Goal: Information Seeking & Learning: Find specific fact

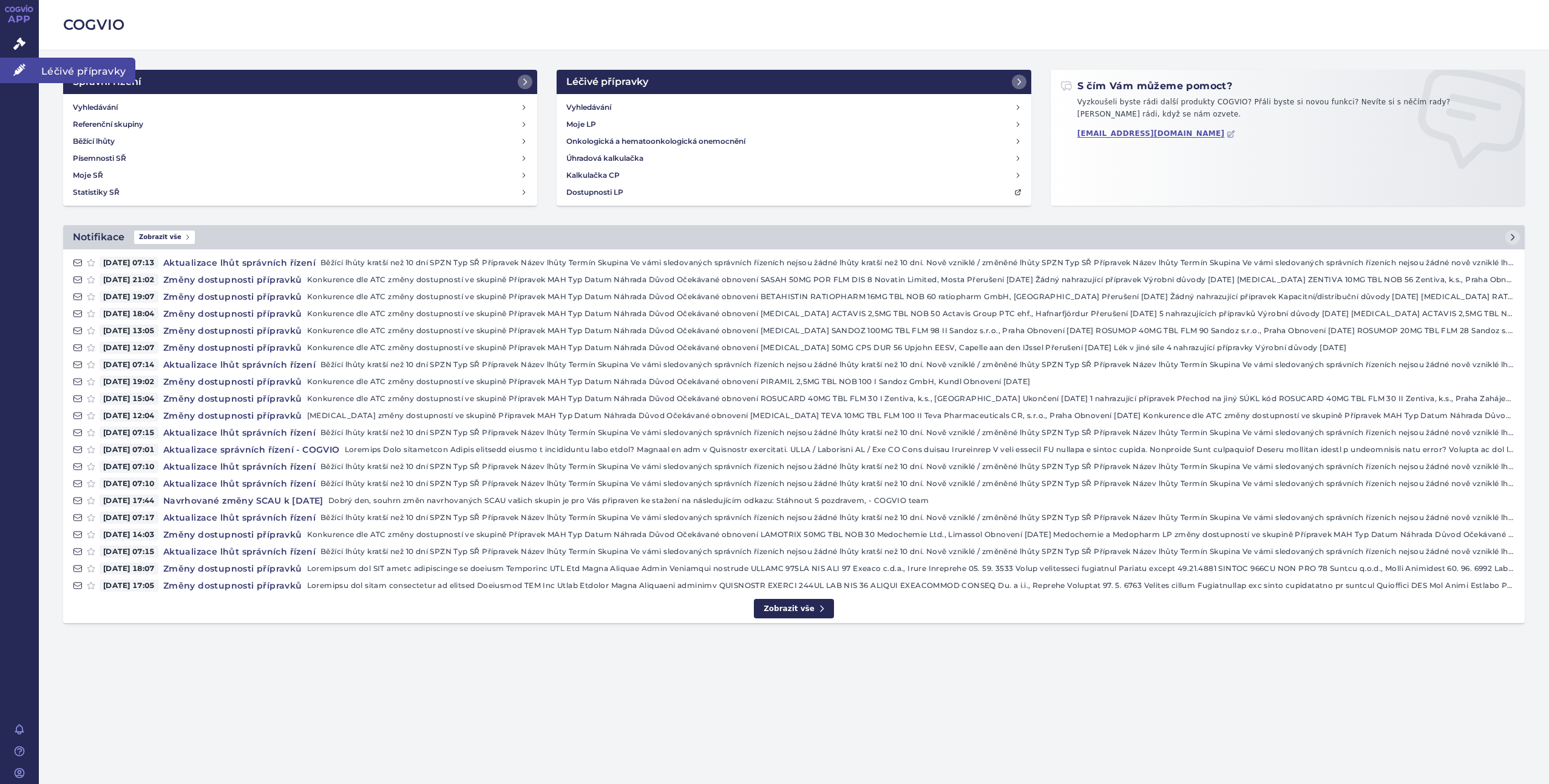
click at [58, 73] on span "Léčivé přípravky" at bounding box center [86, 70] width 97 height 26
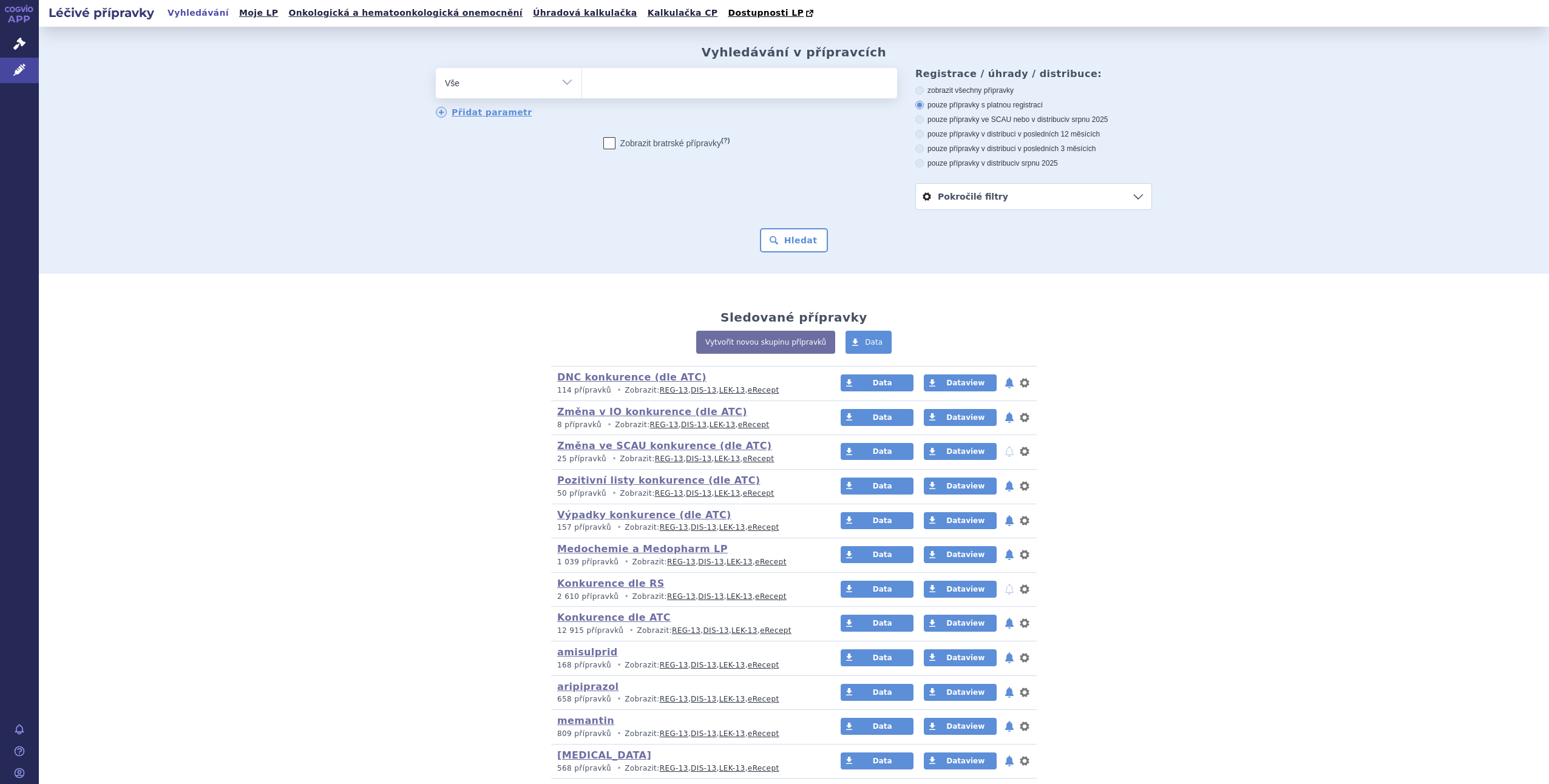
click at [558, 75] on select "Vše Přípravek/SUKL kód MAH VPOIS ATC/Aktivní látka Léková forma Síla" at bounding box center [508, 82] width 145 height 27
select select "filter-marketing-authorization-holder"
click at [436, 68] on select "Vše Přípravek/SUKL kód MAH VPOIS ATC/Aktivní látka Léková forma Síla" at bounding box center [508, 82] width 145 height 27
click at [604, 83] on ul at bounding box center [739, 81] width 315 height 26
click at [582, 83] on select at bounding box center [582, 83] width 1 height 31
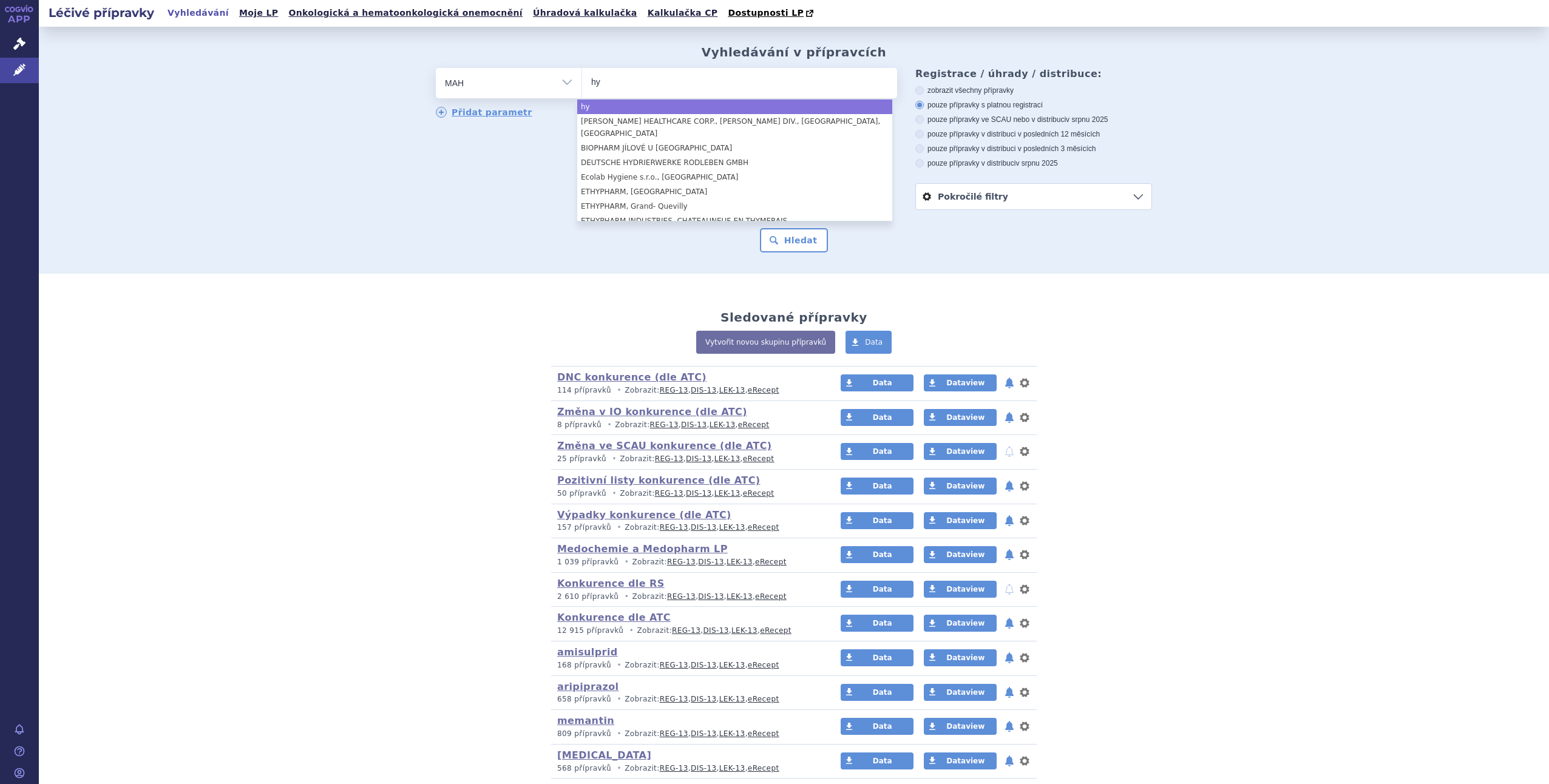
type input "h"
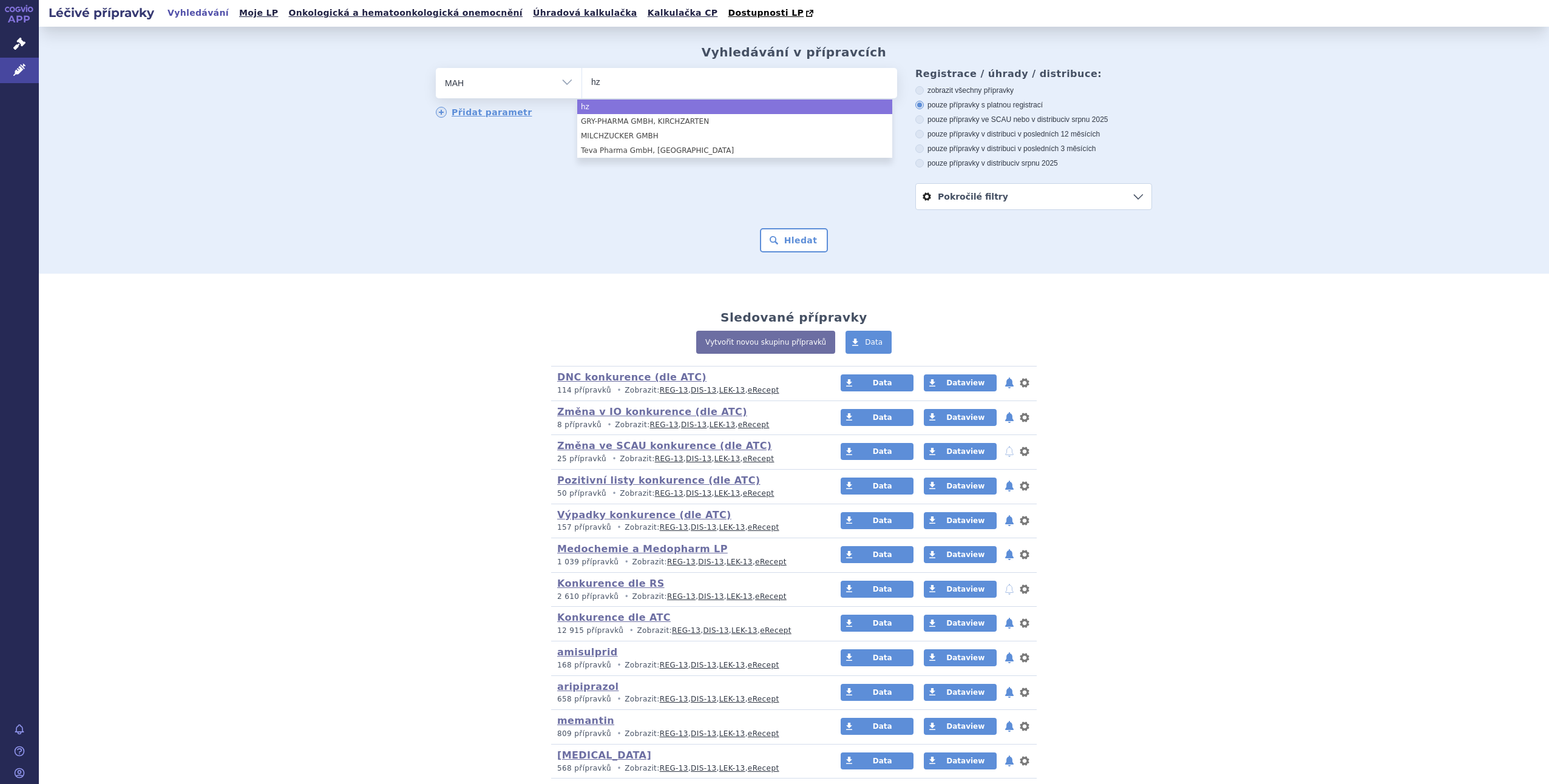
type input "h"
type input "VUAB"
select select "VUAB"
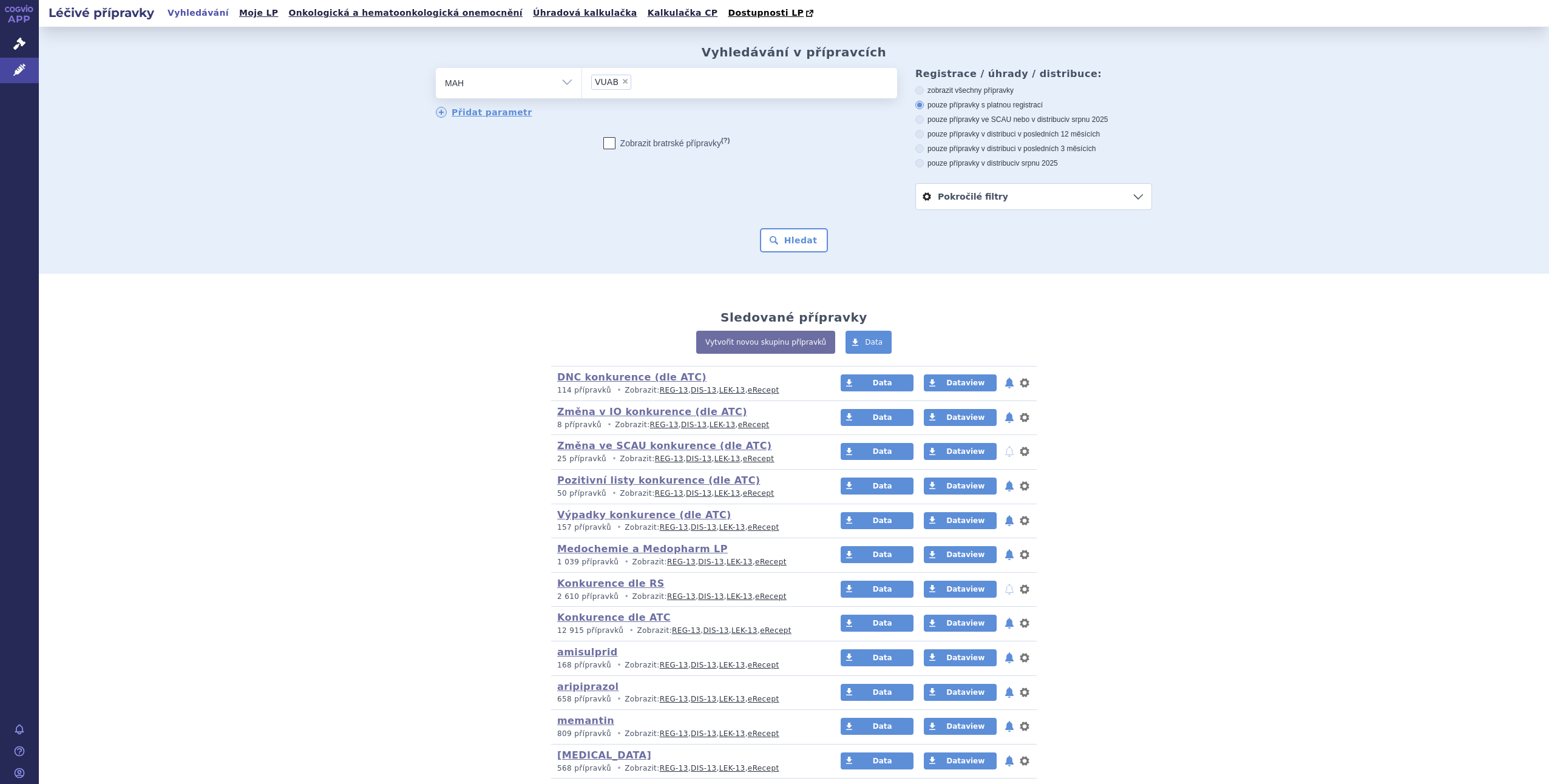
click at [560, 80] on select "Vše Přípravek/SUKL kód MAH VPOIS ATC/Aktivní látka Léková forma Síla" at bounding box center [508, 82] width 145 height 27
select select "filter-atc-group"
click at [436, 68] on select "Vše Přípravek/SUKL kód MAH VPOIS ATC/Aktivní látka Léková forma Síla" at bounding box center [508, 82] width 145 height 27
click at [591, 89] on input "search" at bounding box center [595, 82] width 7 height 15
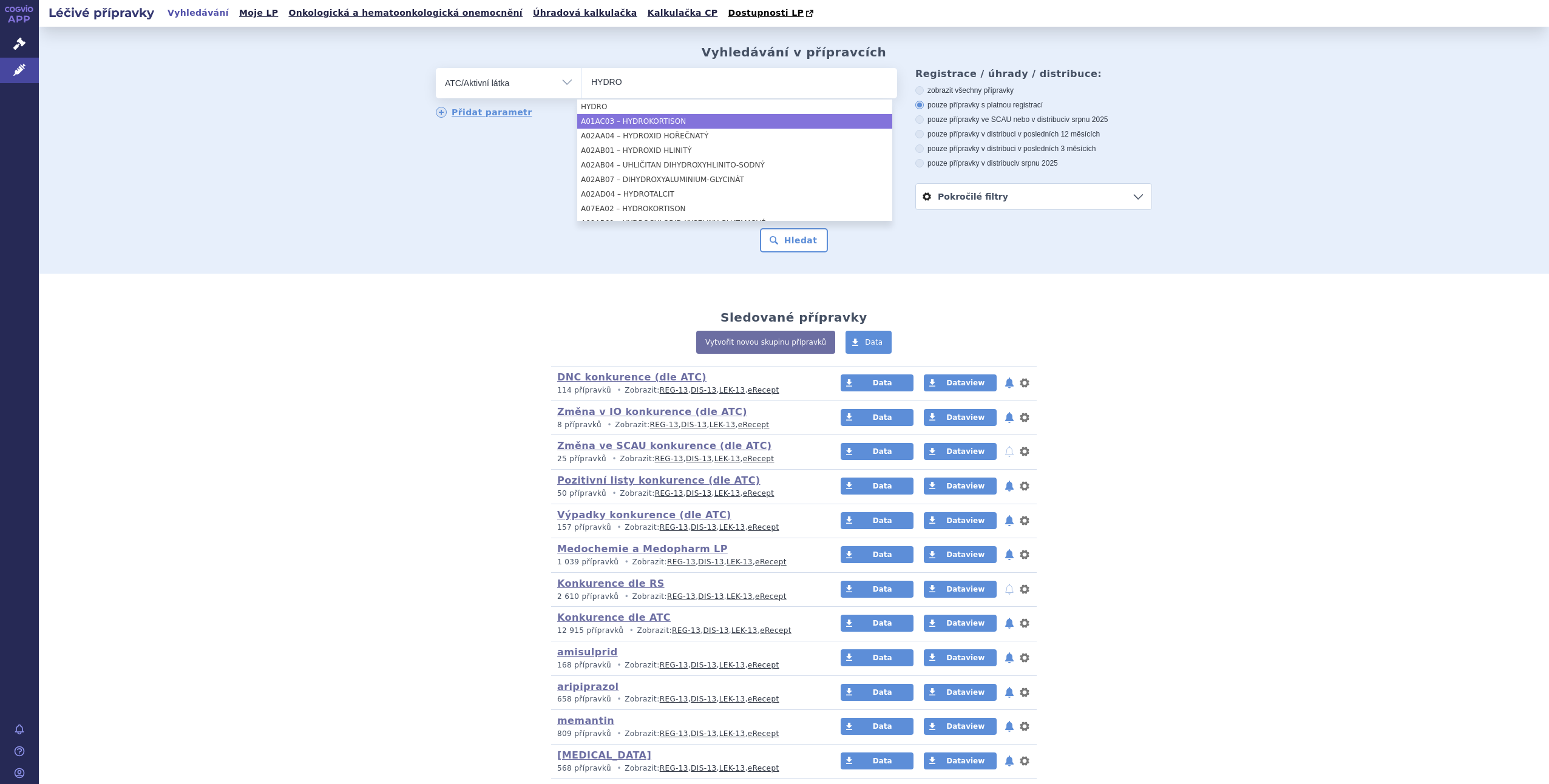
type input "HYDRO"
select select "A01AC03"
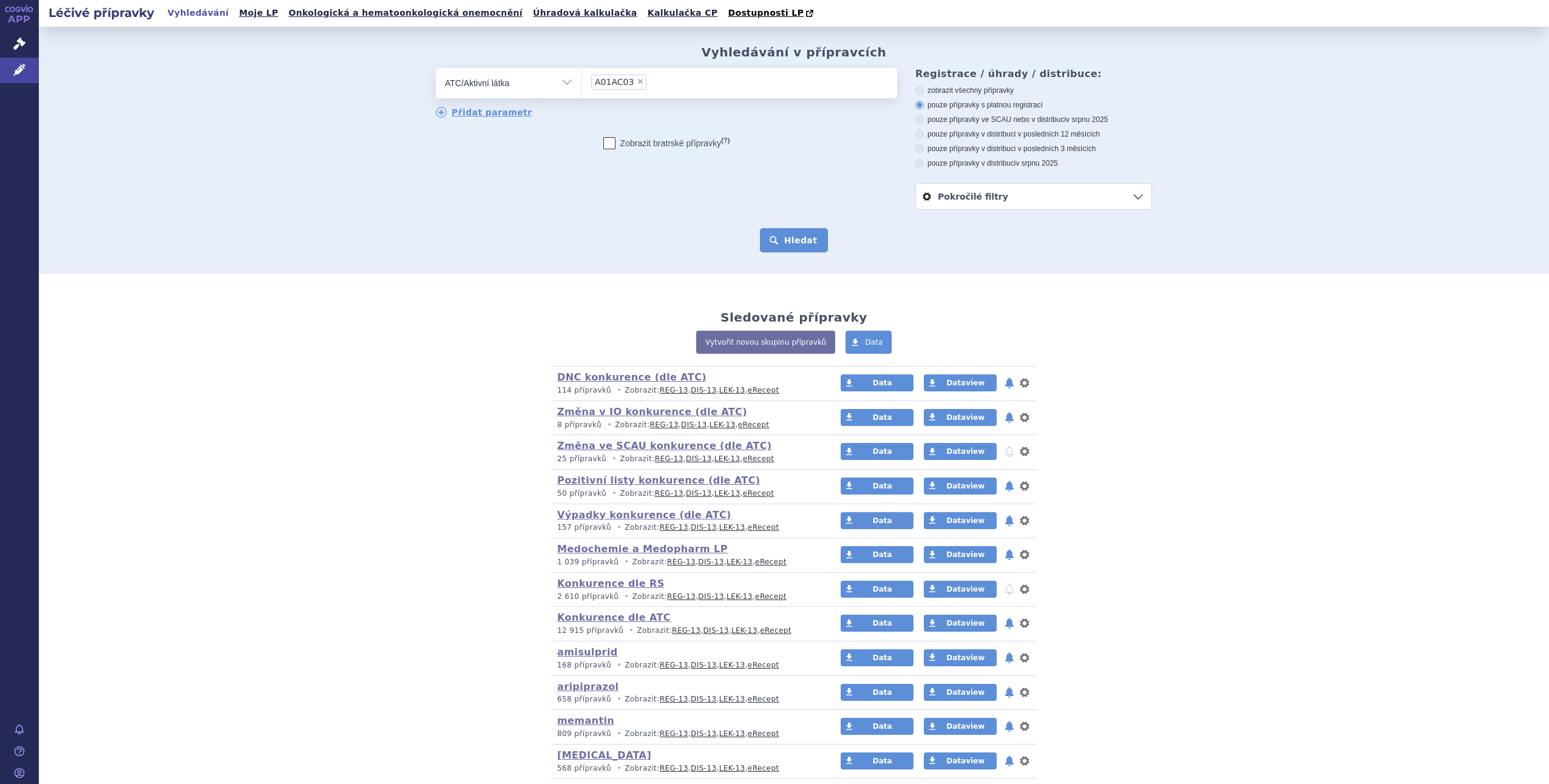
click at [807, 230] on button "Hledat" at bounding box center [794, 240] width 68 height 24
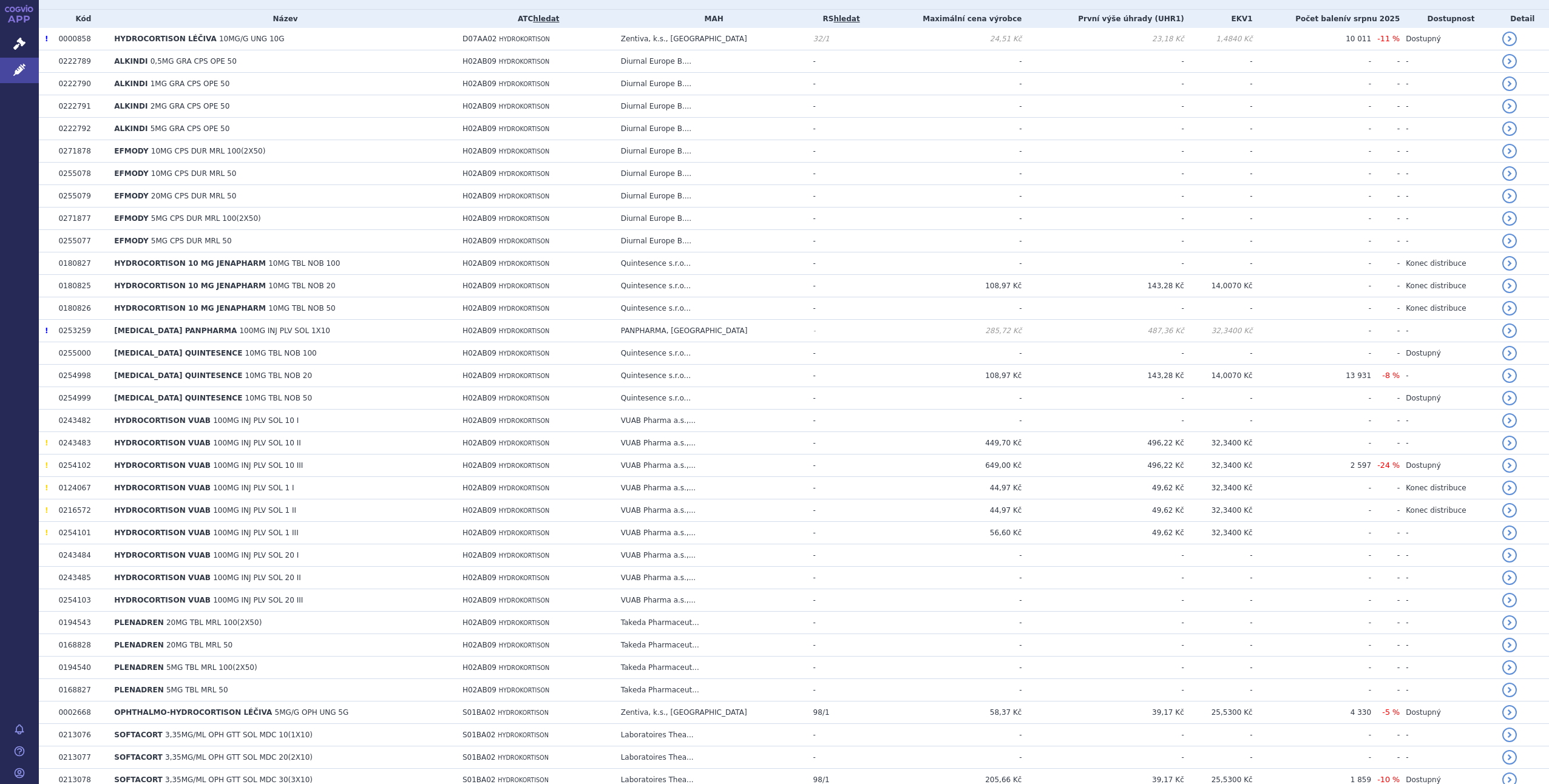
scroll to position [404, 0]
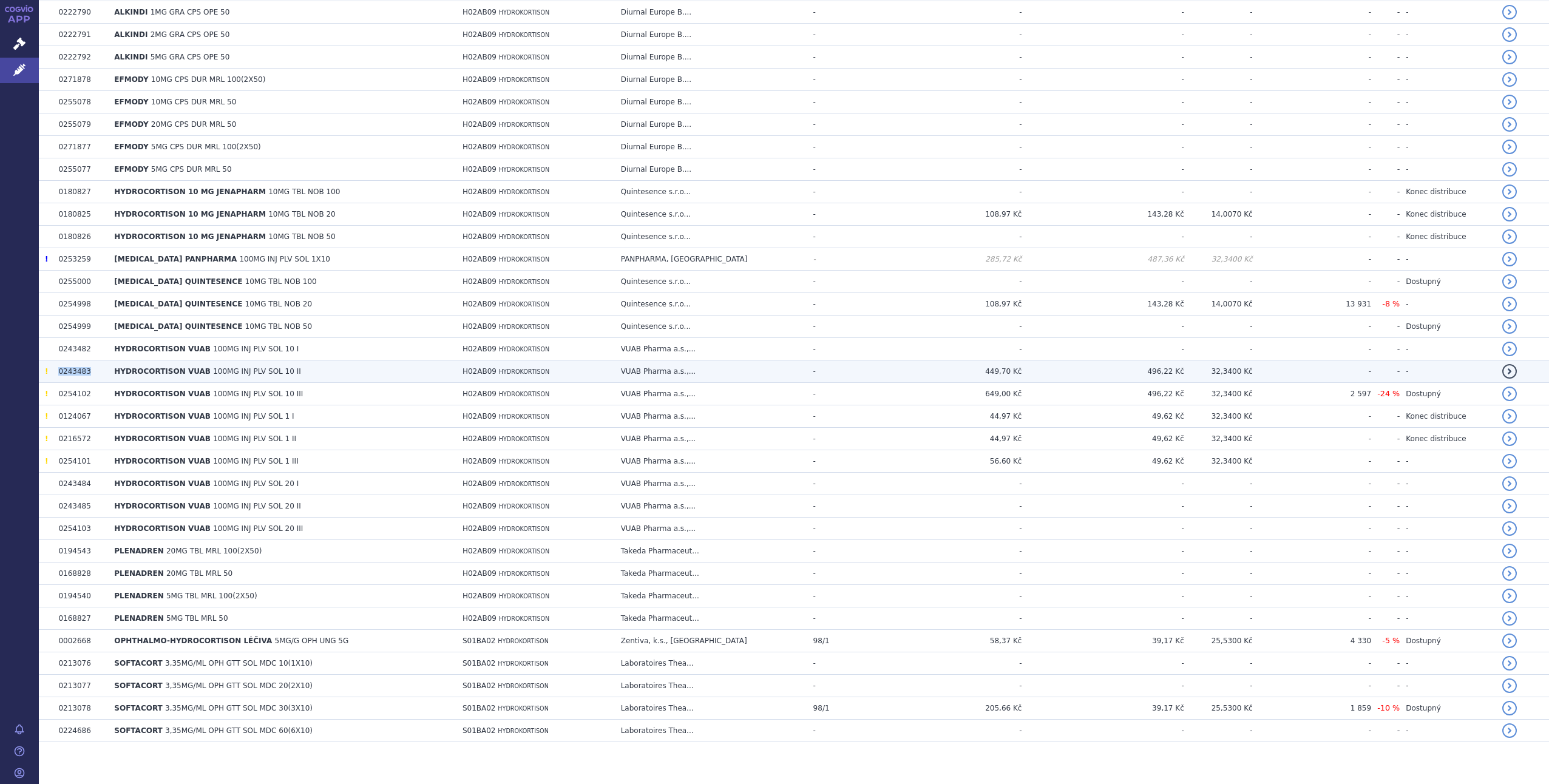
drag, startPoint x: 87, startPoint y: 368, endPoint x: 58, endPoint y: 369, distance: 29.0
click at [58, 369] on td "0243483" at bounding box center [79, 372] width 56 height 22
drag, startPoint x: 468, startPoint y: 372, endPoint x: 502, endPoint y: 377, distance: 34.4
click at [502, 377] on td "H02AB09 HYDROKORTISON" at bounding box center [535, 372] width 158 height 22
copy span "H02AB09"
